Goal: Information Seeking & Learning: Learn about a topic

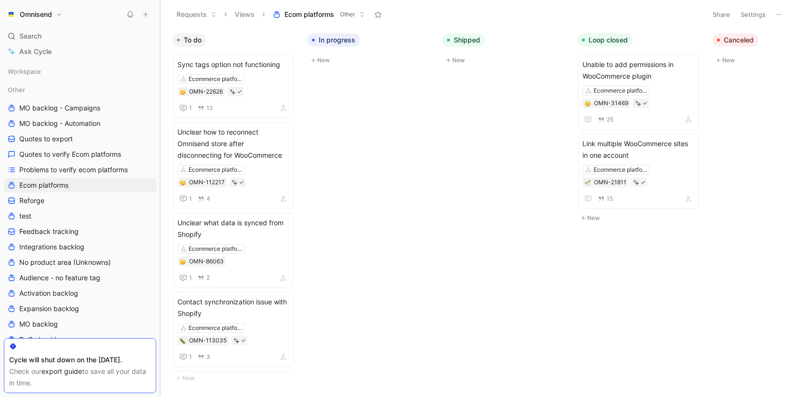
drag, startPoint x: 91, startPoint y: 143, endPoint x: 155, endPoint y: 149, distance: 64.0
click at [158, 149] on div at bounding box center [160, 198] width 4 height 397
click at [100, 153] on span "Quotes to verify Ecom platforms" at bounding box center [70, 155] width 102 height 10
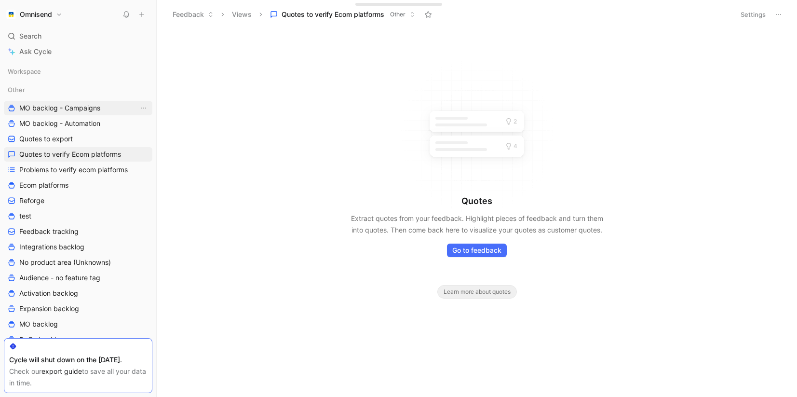
click at [61, 111] on span "MO backlog - Campaigns" at bounding box center [59, 108] width 81 height 10
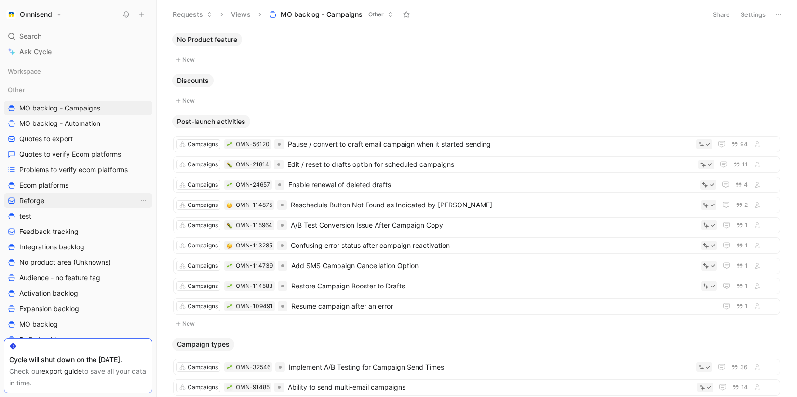
scroll to position [18, 0]
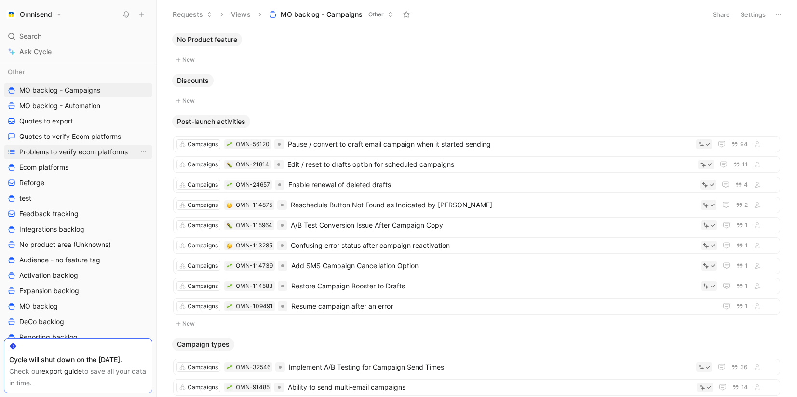
click at [73, 154] on span "Problems to verify ecom platforms" at bounding box center [73, 152] width 109 height 10
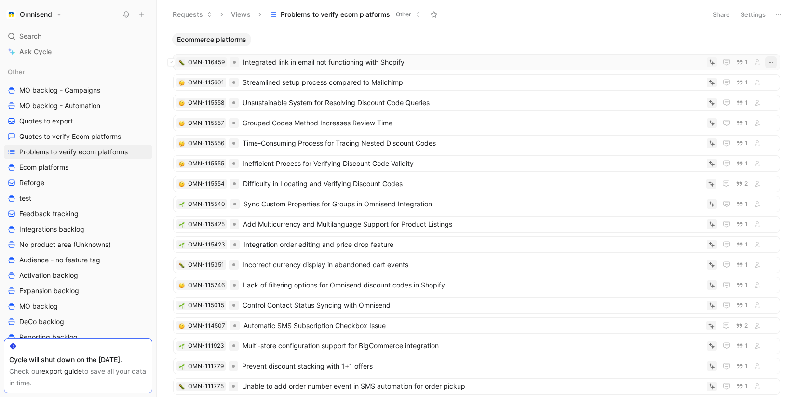
click at [773, 65] on icon "button" at bounding box center [771, 62] width 8 height 8
click at [786, 66] on body "Omnisend Search ⌘ K Ask Cycle Workspace Other MO backlog - Campaigns MO backlog…" at bounding box center [398, 198] width 797 height 397
click at [103, 135] on span "Quotes to verify Ecom platforms" at bounding box center [70, 137] width 102 height 10
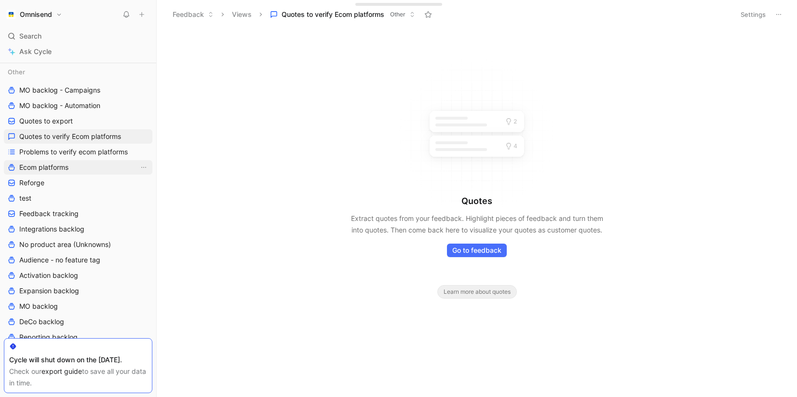
click at [66, 168] on span "Ecom platforms" at bounding box center [43, 168] width 49 height 10
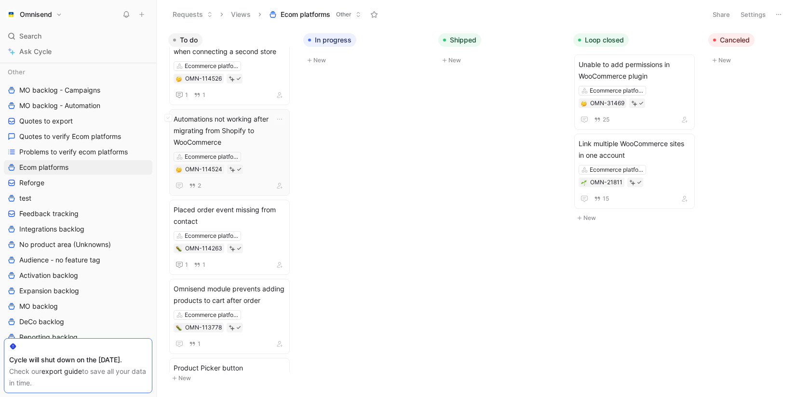
scroll to position [693, 0]
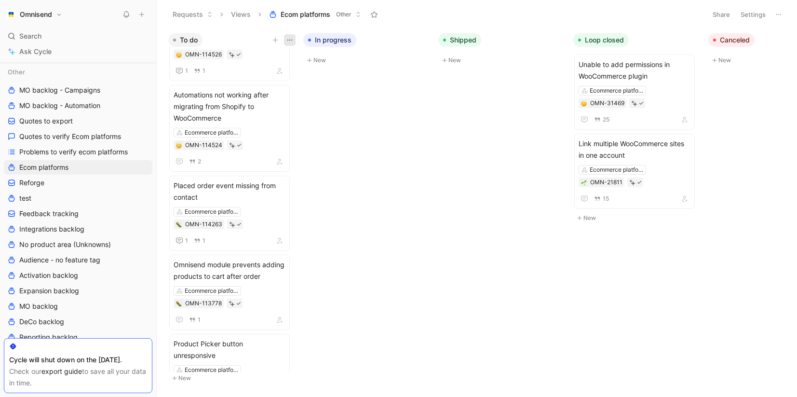
click at [292, 38] on icon "button" at bounding box center [290, 40] width 8 height 8
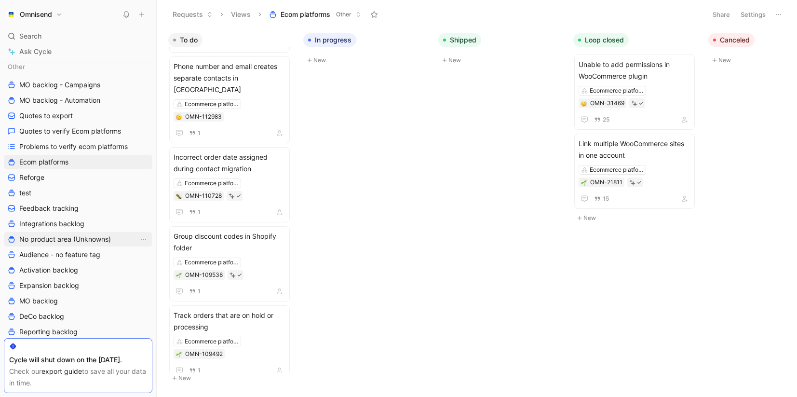
scroll to position [0, 0]
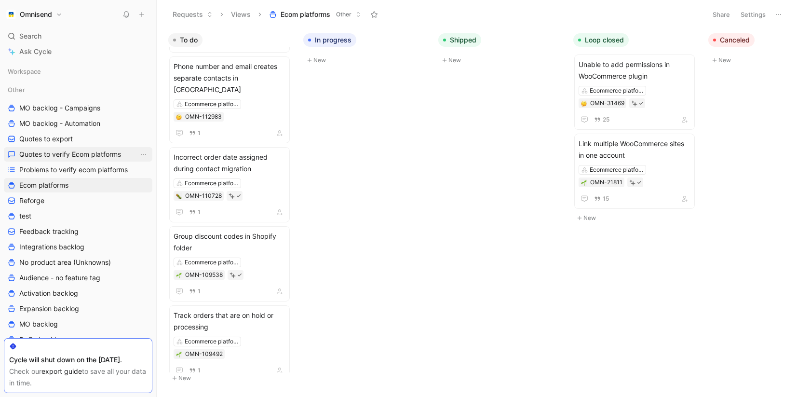
click at [79, 155] on span "Quotes to verify Ecom platforms" at bounding box center [70, 155] width 102 height 10
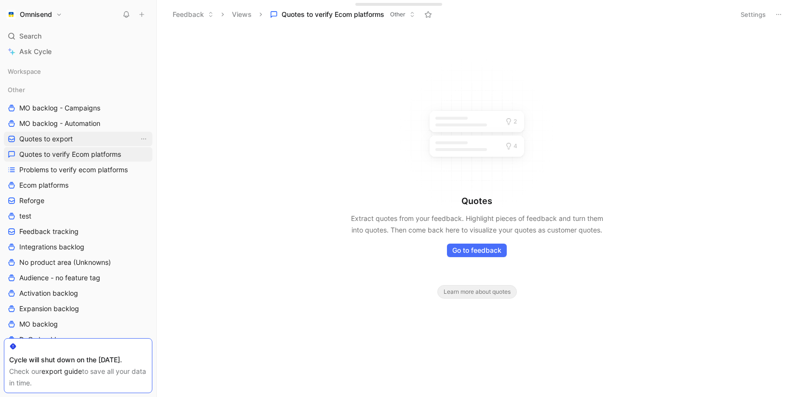
click at [71, 139] on span "Quotes to export" at bounding box center [46, 139] width 54 height 10
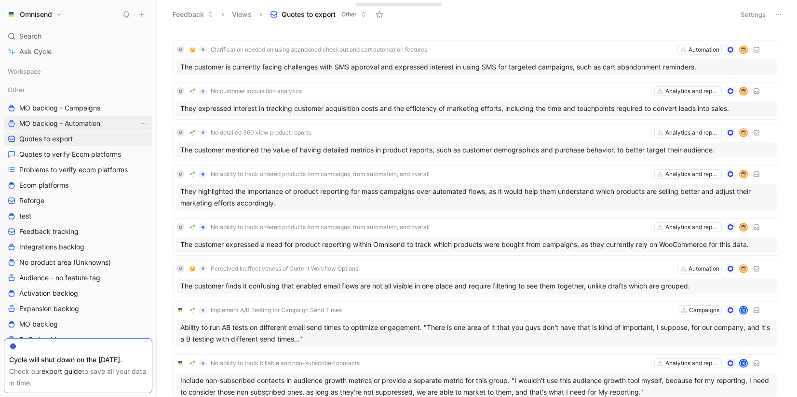
click at [69, 123] on span "MO backlog - Automation" at bounding box center [59, 124] width 81 height 10
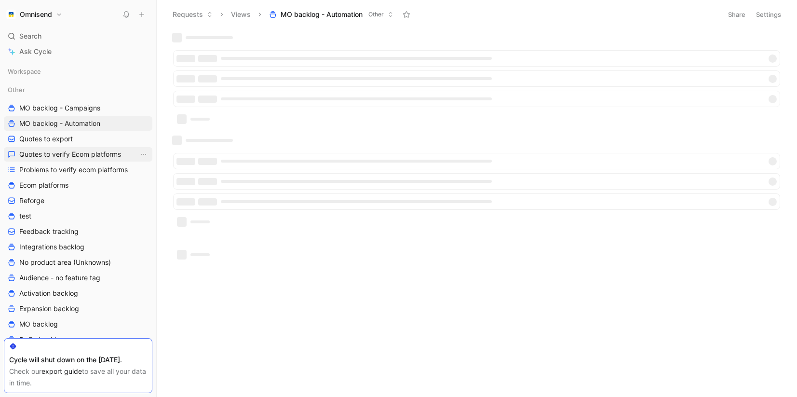
click at [82, 155] on span "Quotes to verify Ecom platforms" at bounding box center [70, 155] width 102 height 10
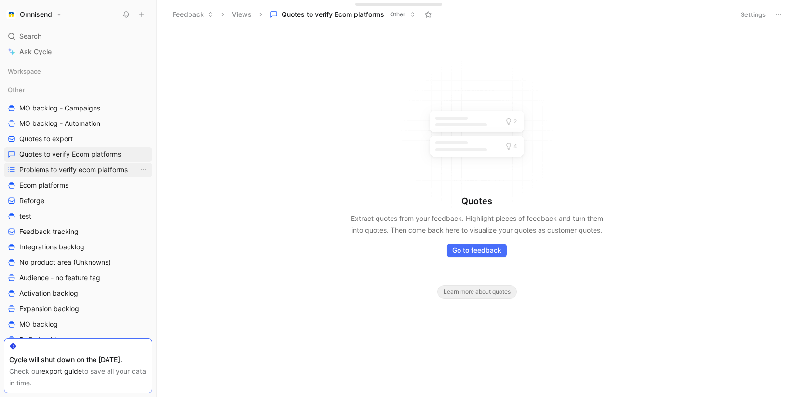
click at [82, 171] on span "Problems to verify ecom platforms" at bounding box center [73, 170] width 109 height 10
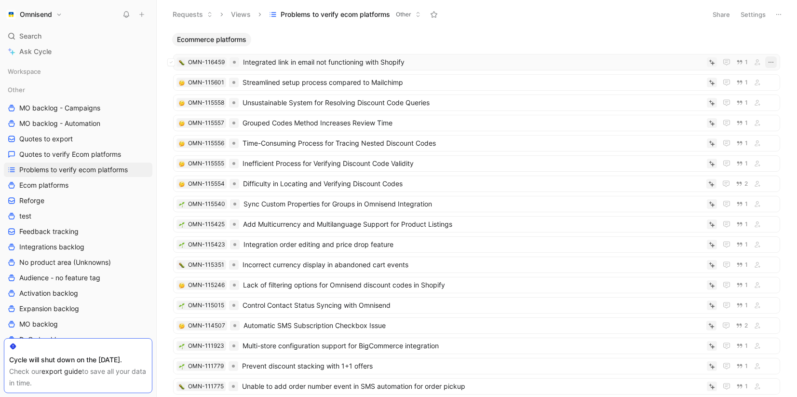
click at [771, 63] on icon "button" at bounding box center [771, 62] width 8 height 8
click at [363, 67] on span "Integrated link in email not functioning with Shopify" at bounding box center [473, 62] width 460 height 12
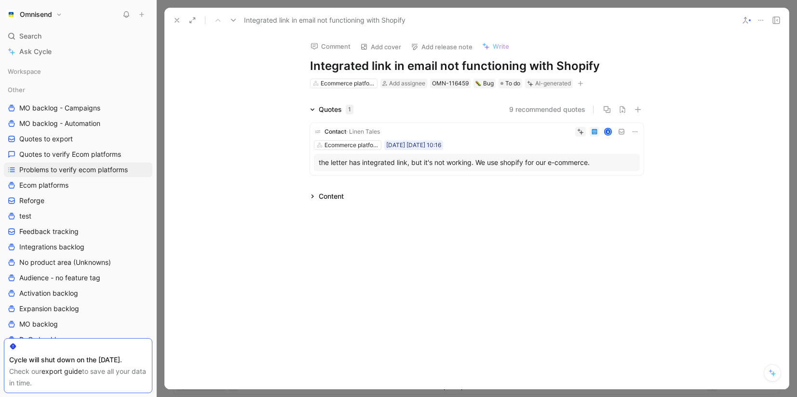
click at [333, 195] on div "Content" at bounding box center [331, 197] width 25 height 12
click at [358, 148] on div "Ecommerce platforms" at bounding box center [352, 145] width 54 height 10
click at [469, 160] on div "the letter has integrated link, but it's not working. We use shopify for our e-…" at bounding box center [477, 163] width 316 height 12
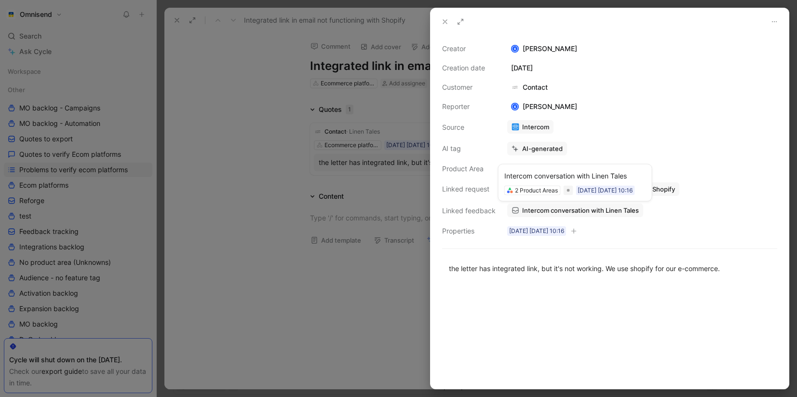
click at [581, 213] on span "Intercom conversation with Linen Tales" at bounding box center [580, 210] width 117 height 9
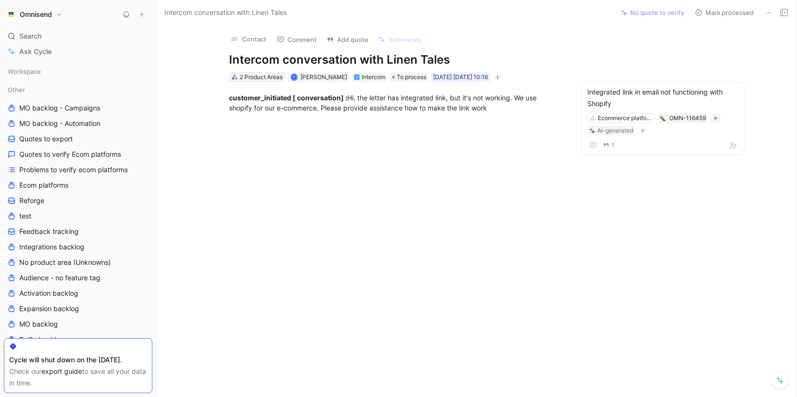
click at [255, 78] on div "2 Product Areas" at bounding box center [261, 77] width 43 height 10
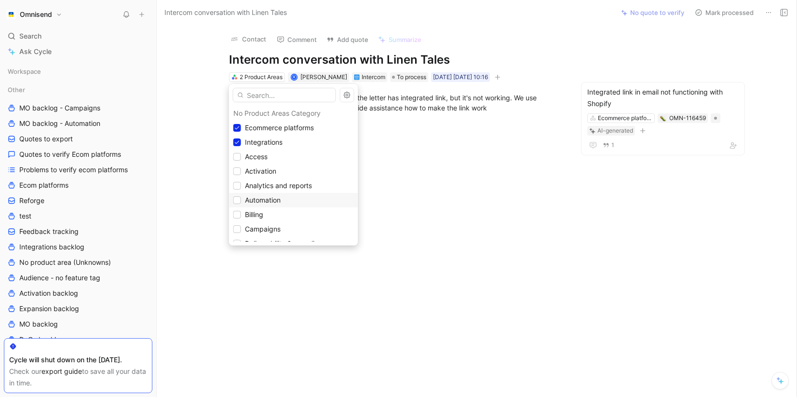
scroll to position [96, 0]
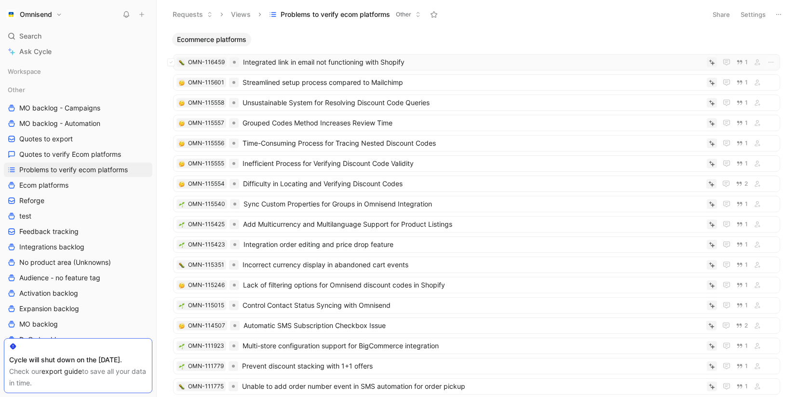
click at [409, 63] on span "Integrated link in email not functioning with Shopify" at bounding box center [473, 62] width 460 height 12
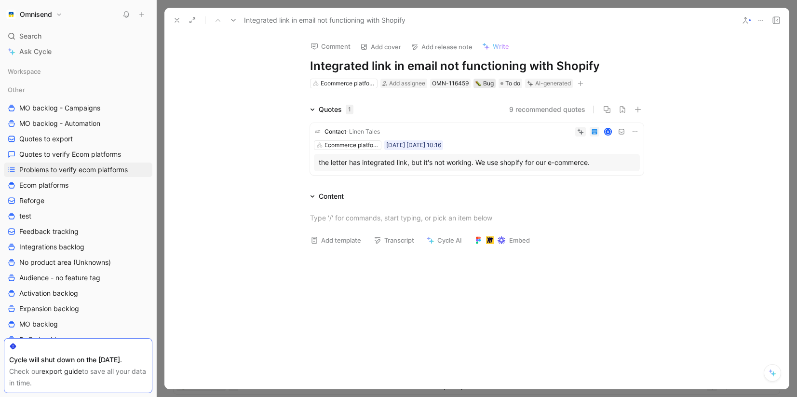
click at [487, 83] on div "Bug" at bounding box center [485, 84] width 18 height 10
click at [513, 85] on span "To do" at bounding box center [513, 84] width 15 height 10
click at [176, 17] on icon at bounding box center [177, 20] width 8 height 8
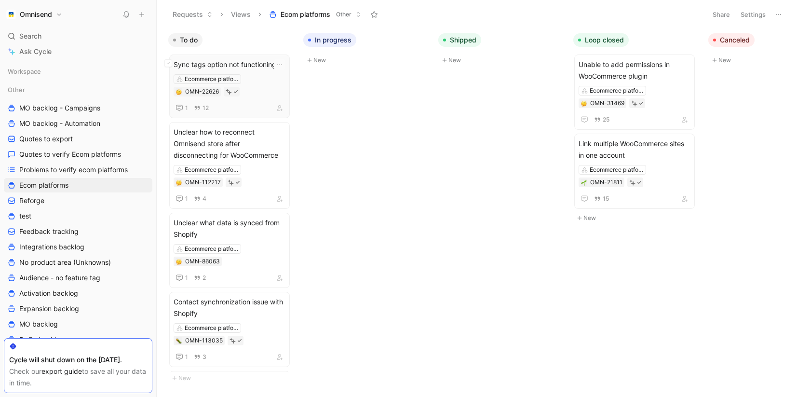
click at [270, 82] on div "Ecommerce platforms OMN-22626" at bounding box center [230, 85] width 112 height 22
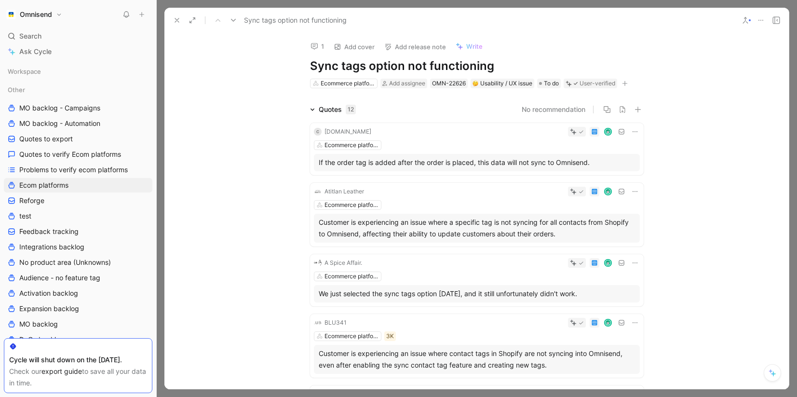
click at [764, 22] on icon at bounding box center [761, 20] width 8 height 8
click at [714, 73] on div "Export quotes" at bounding box center [732, 70] width 62 height 12
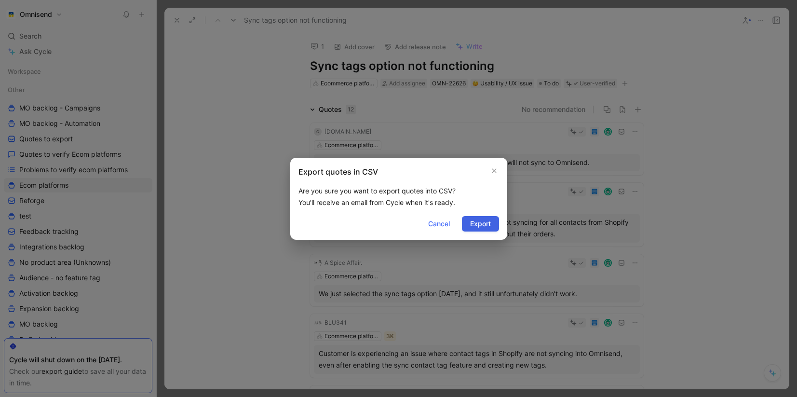
click at [493, 224] on button "Export" at bounding box center [480, 223] width 37 height 15
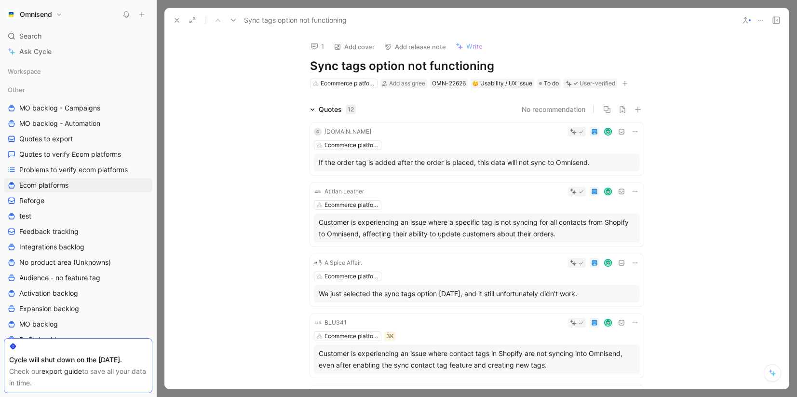
click at [768, 19] on div at bounding box center [768, 21] width 29 height 14
click at [761, 19] on icon at bounding box center [761, 20] width 8 height 8
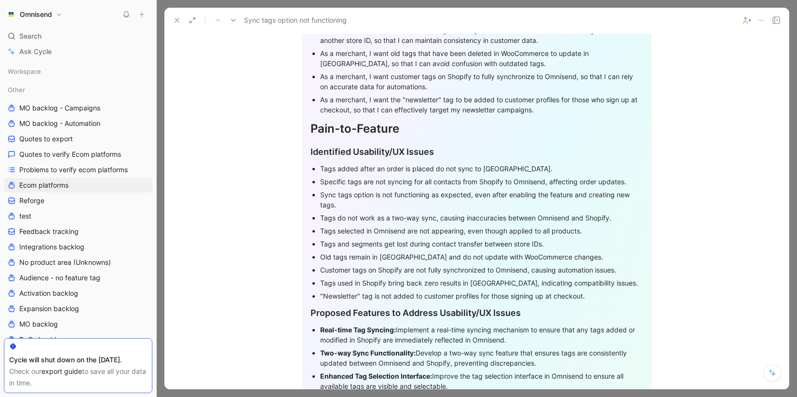
scroll to position [623, 0]
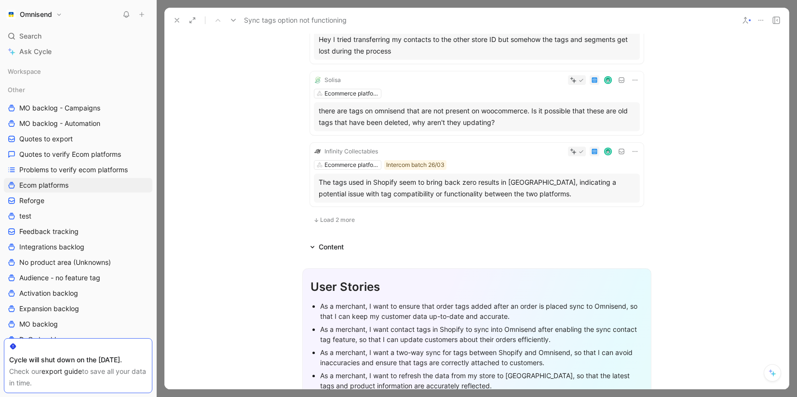
click at [636, 287] on div "User Stories" at bounding box center [477, 286] width 333 height 17
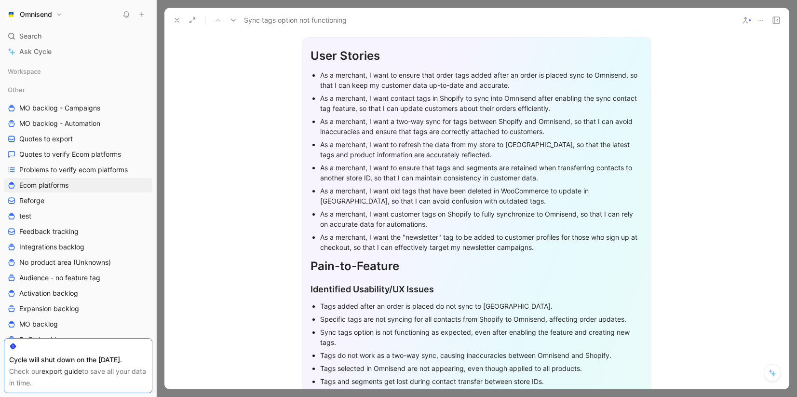
scroll to position [866, 0]
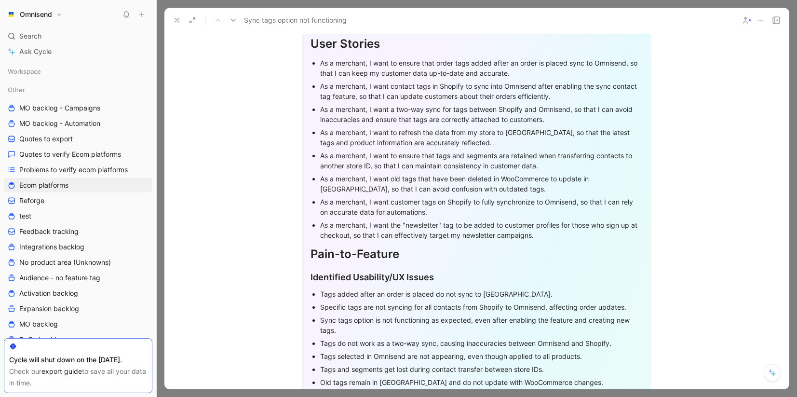
click at [462, 237] on div "As a merchant, I want the "newsletter" tag to be added to customer profiles for…" at bounding box center [481, 230] width 323 height 20
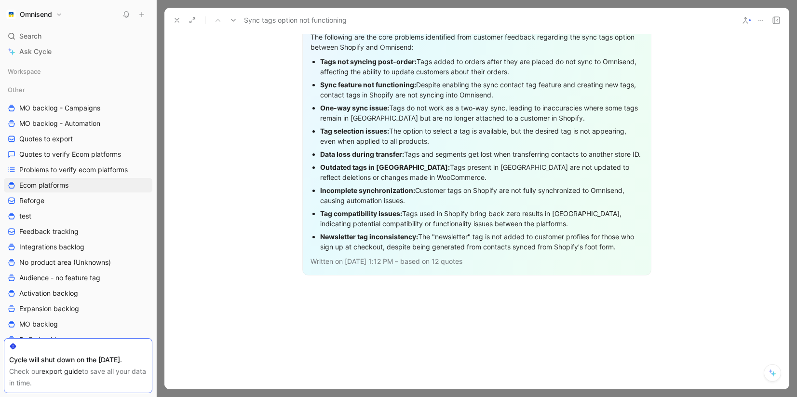
scroll to position [1499, 0]
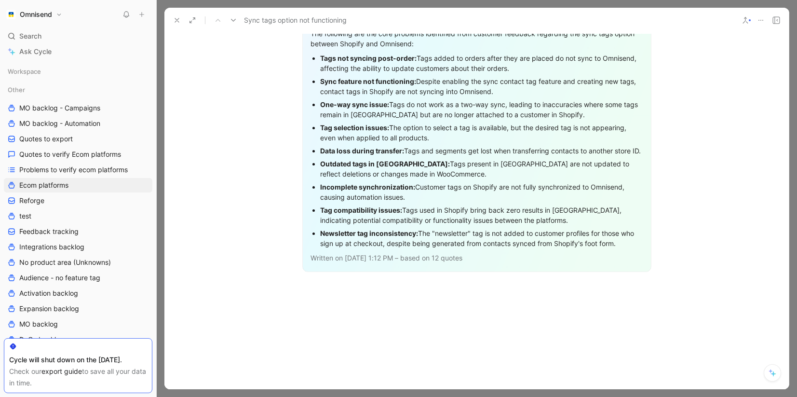
click at [450, 262] on span "Written on Sep 16 2025, 1:12 PM – based on 12 quotes" at bounding box center [387, 258] width 152 height 8
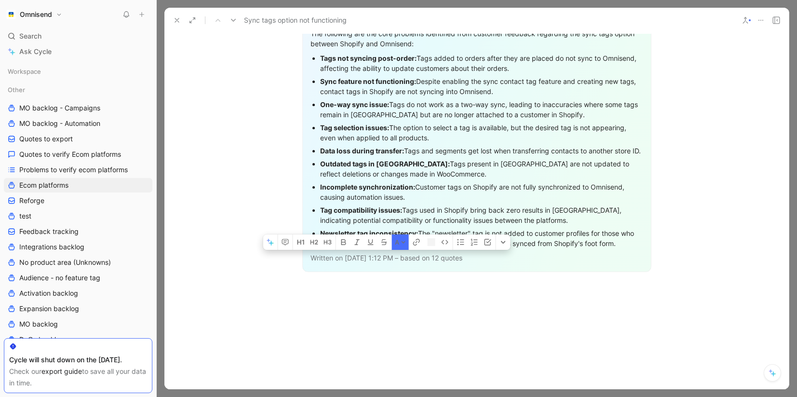
drag, startPoint x: 347, startPoint y: 268, endPoint x: 471, endPoint y: 268, distance: 124.0
click at [463, 262] on span "Written on Sep 16 2025, 1:12 PM – based on 12 quotes" at bounding box center [387, 258] width 152 height 8
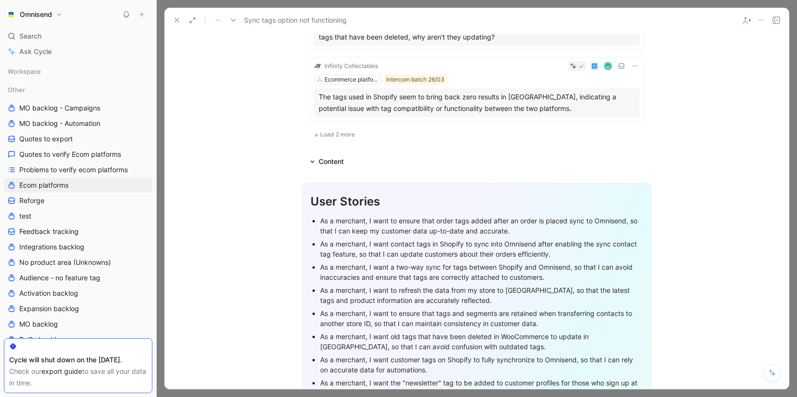
scroll to position [704, 0]
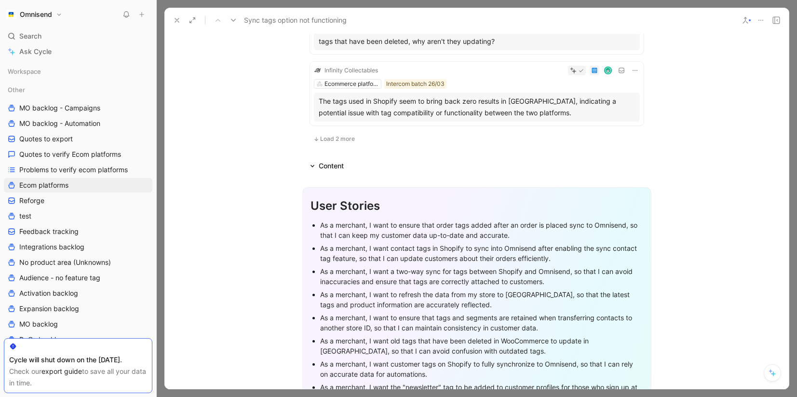
click at [312, 168] on div "Content" at bounding box center [326, 166] width 41 height 12
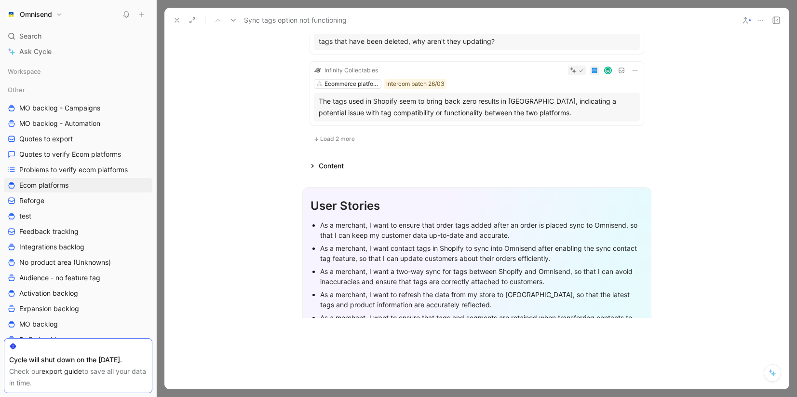
scroll to position [579, 0]
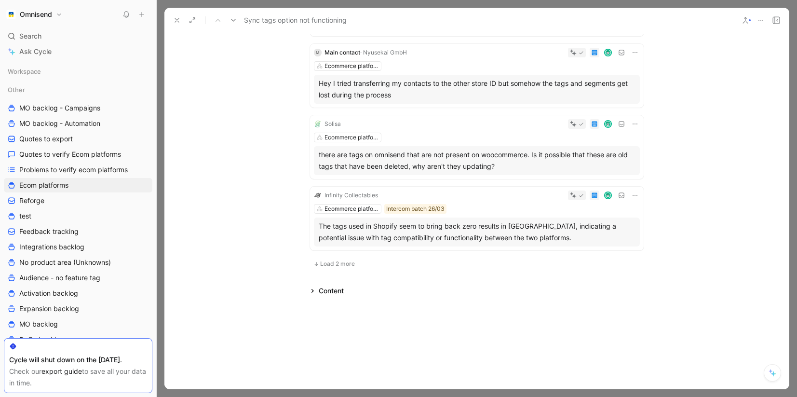
click at [316, 262] on icon at bounding box center [316, 264] width 3 height 4
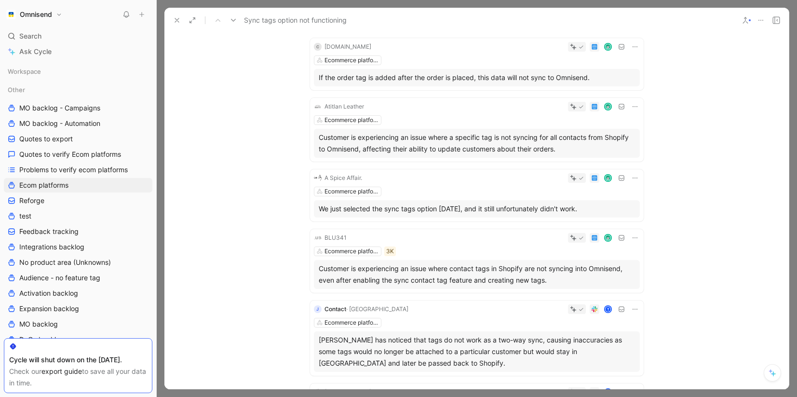
scroll to position [0, 0]
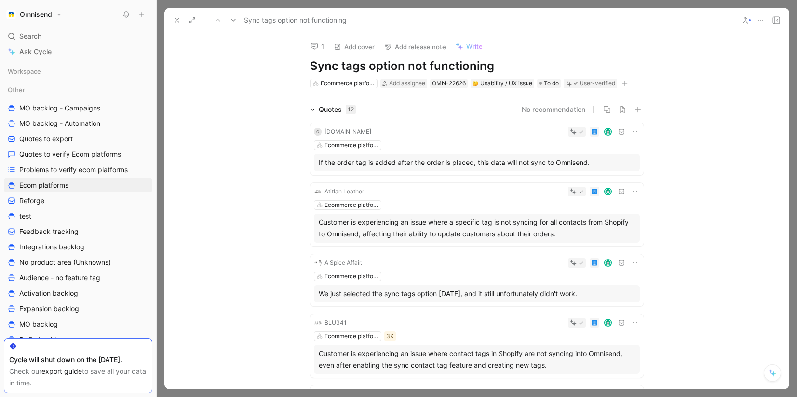
click at [313, 48] on icon at bounding box center [315, 46] width 8 height 8
click at [762, 23] on icon at bounding box center [761, 20] width 8 height 8
click at [764, 18] on icon at bounding box center [761, 20] width 8 height 8
click at [702, 54] on div "Copy link" at bounding box center [732, 55] width 62 height 12
